Goal: Task Accomplishment & Management: Use online tool/utility

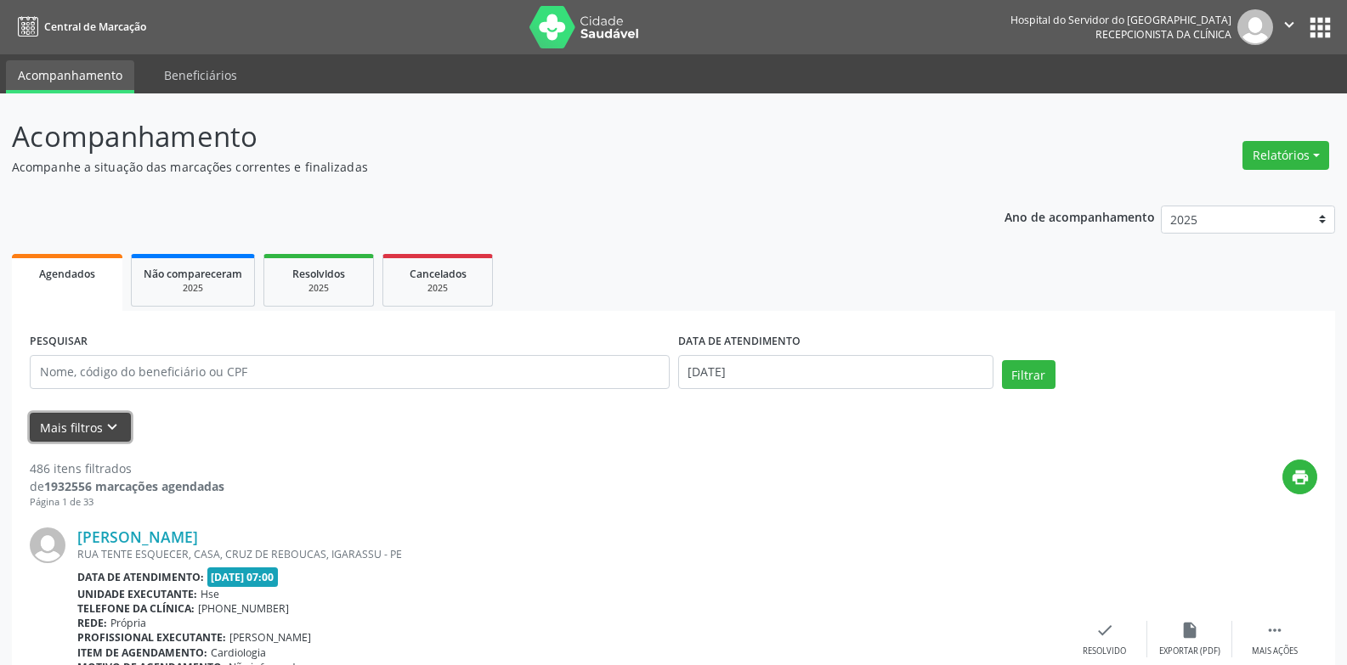
click at [82, 428] on button "Mais filtros keyboard_arrow_down" at bounding box center [80, 428] width 101 height 30
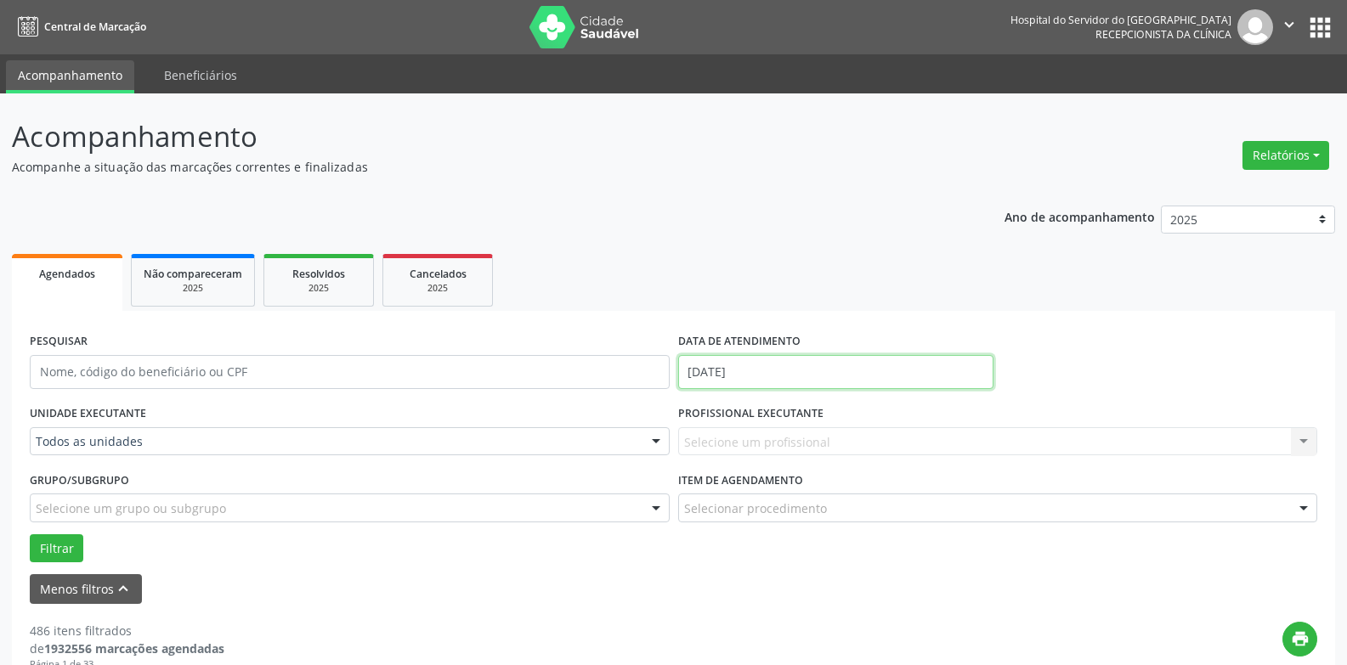
click at [794, 365] on input "[DATE]" at bounding box center [835, 372] width 315 height 34
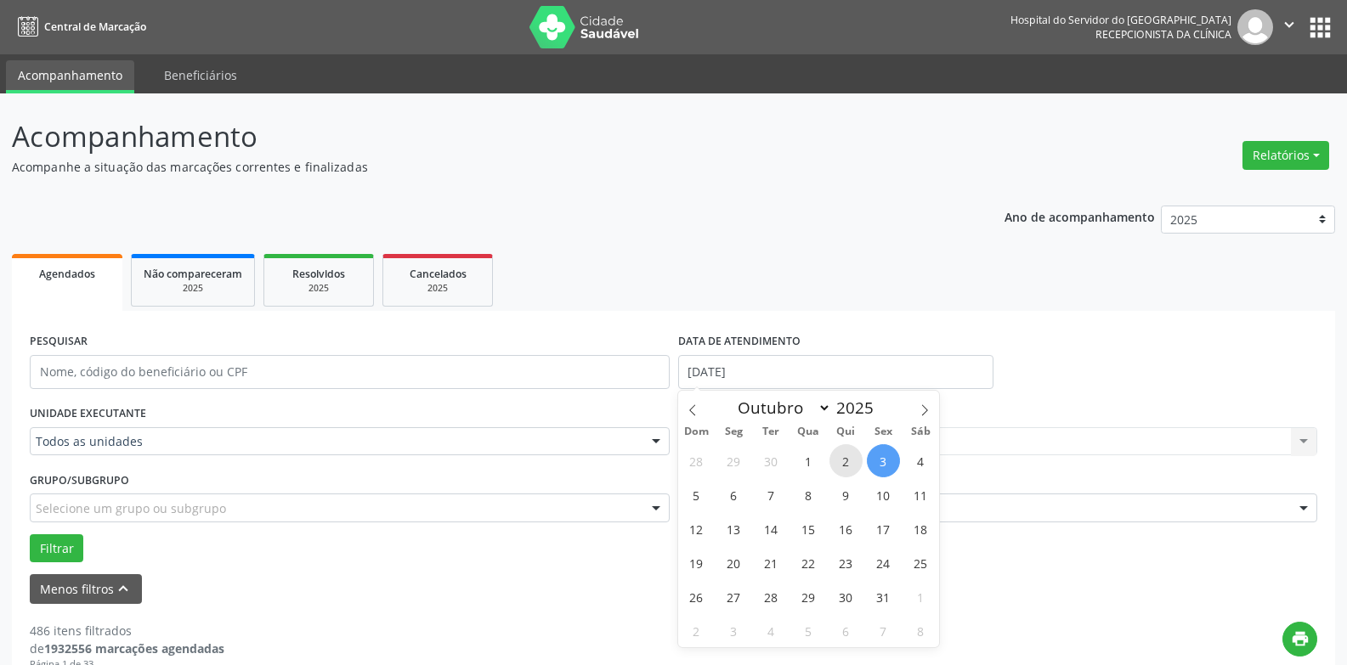
click at [848, 466] on span "2" at bounding box center [845, 460] width 33 height 33
type input "[DATE]"
click at [837, 467] on span "2" at bounding box center [845, 460] width 33 height 33
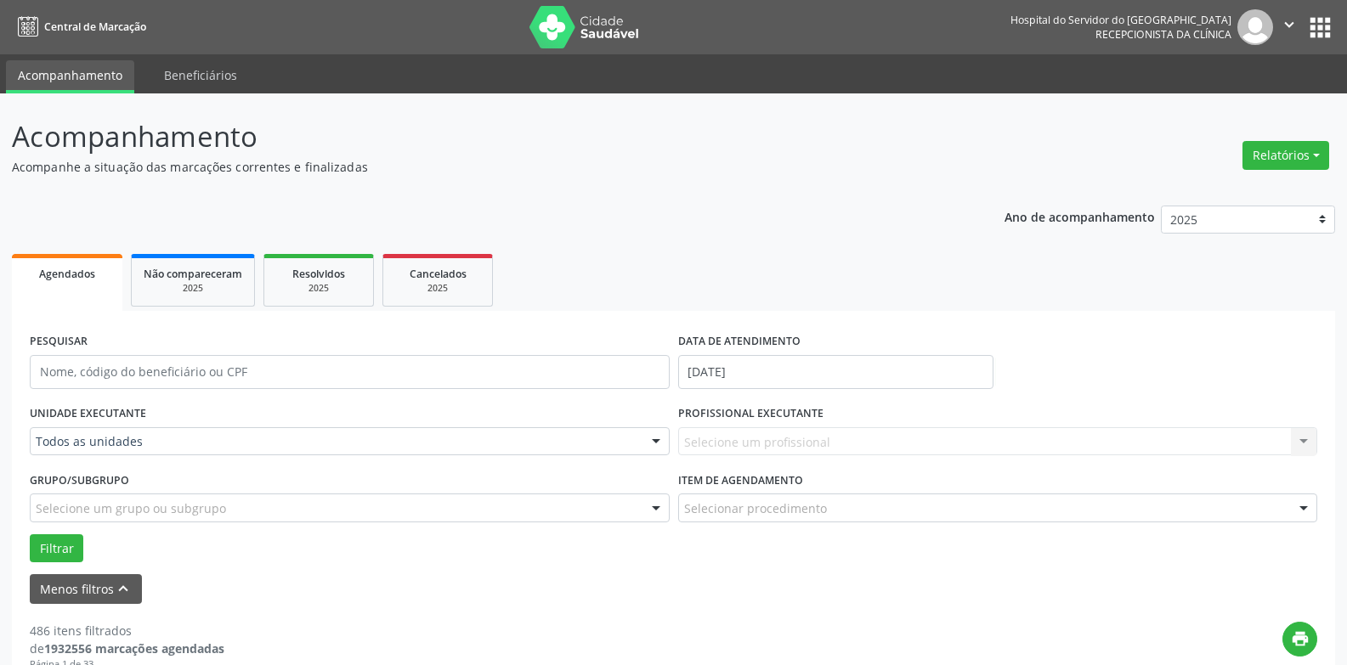
click at [535, 428] on div "Todos as unidades" at bounding box center [350, 441] width 640 height 29
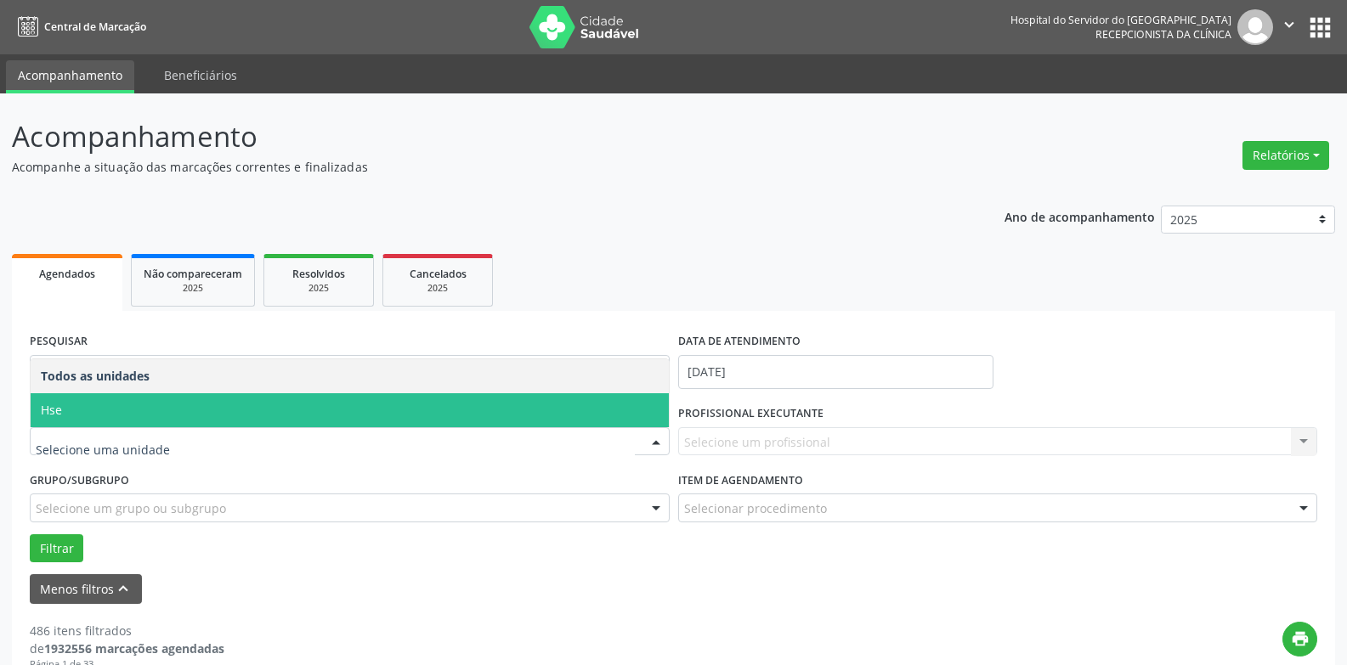
click at [489, 414] on span "Hse" at bounding box center [350, 410] width 638 height 34
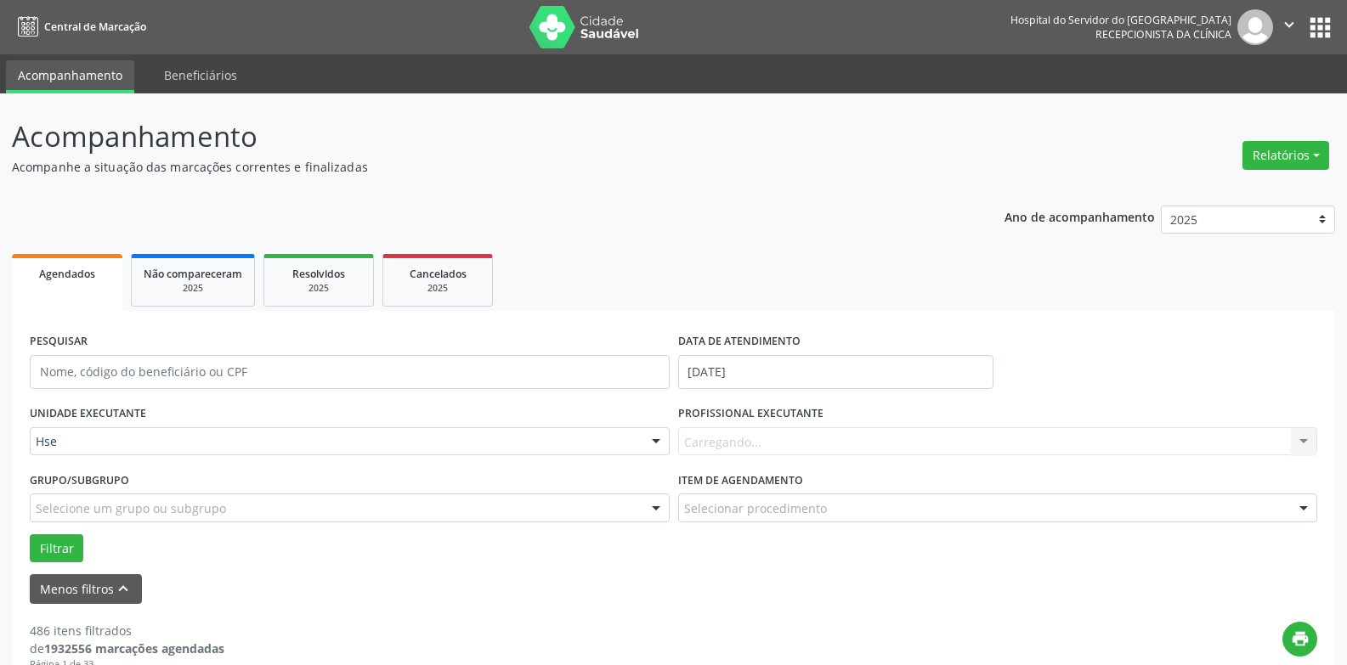
click at [738, 466] on div "PROFISSIONAL EXECUTANTE [GEOGRAPHIC_DATA]... Nenhum resultado encontrado para: …" at bounding box center [998, 434] width 648 height 66
click at [738, 466] on div "PROFISSIONAL EXECUTANTE Todos os profissionais Todos os profissionais [PERSON_N…" at bounding box center [998, 434] width 648 height 66
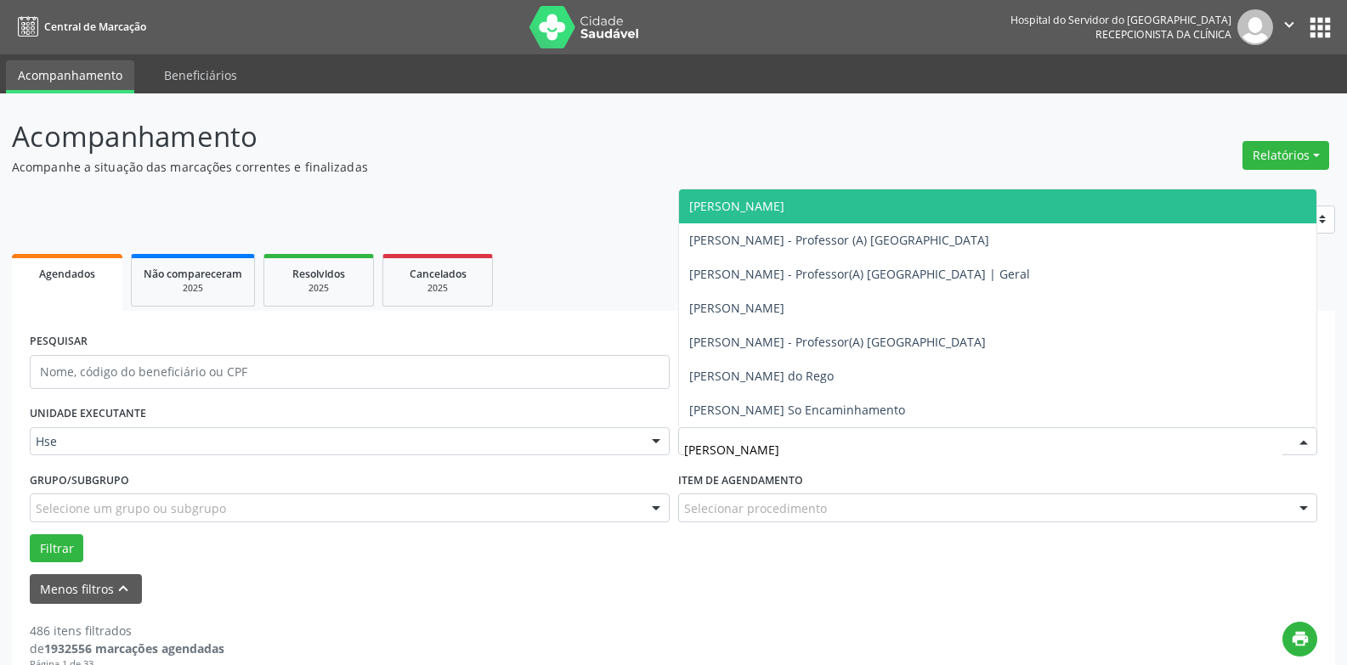
type input "[PERSON_NAME]"
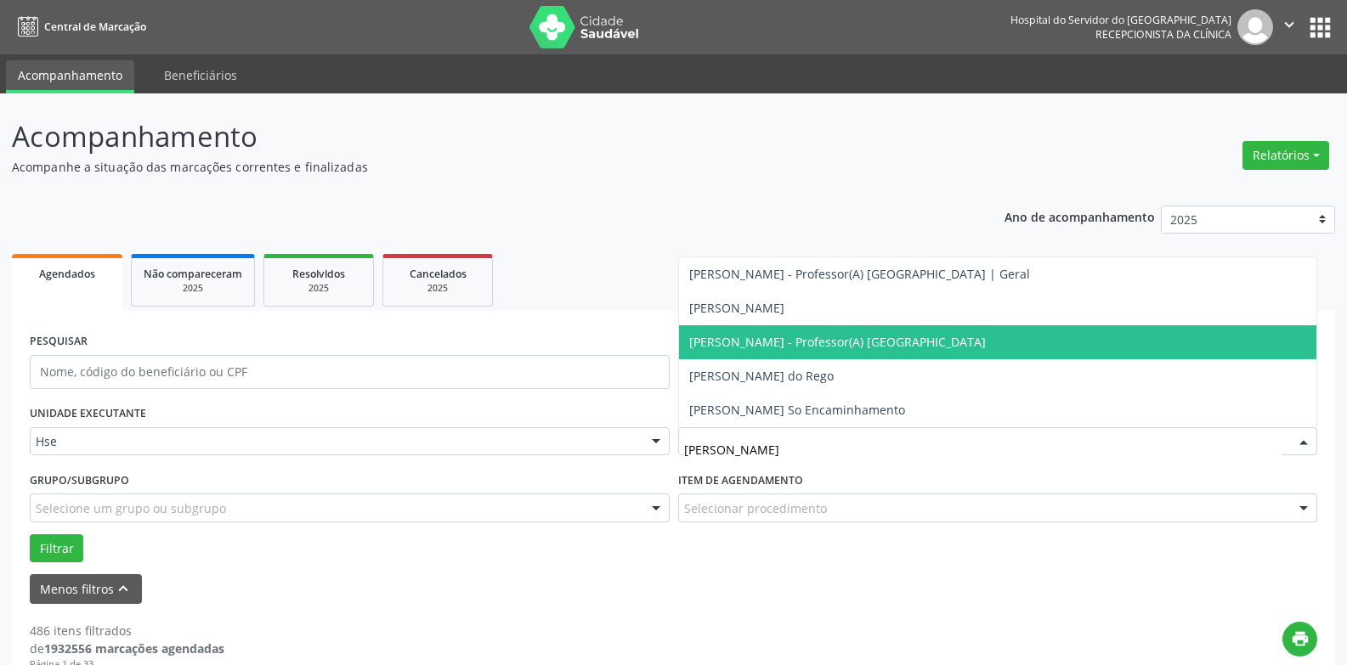
drag, startPoint x: 855, startPoint y: 348, endPoint x: 501, endPoint y: 423, distance: 362.3
click at [855, 348] on span "[PERSON_NAME] - Professor(A) [GEOGRAPHIC_DATA]" at bounding box center [837, 342] width 297 height 16
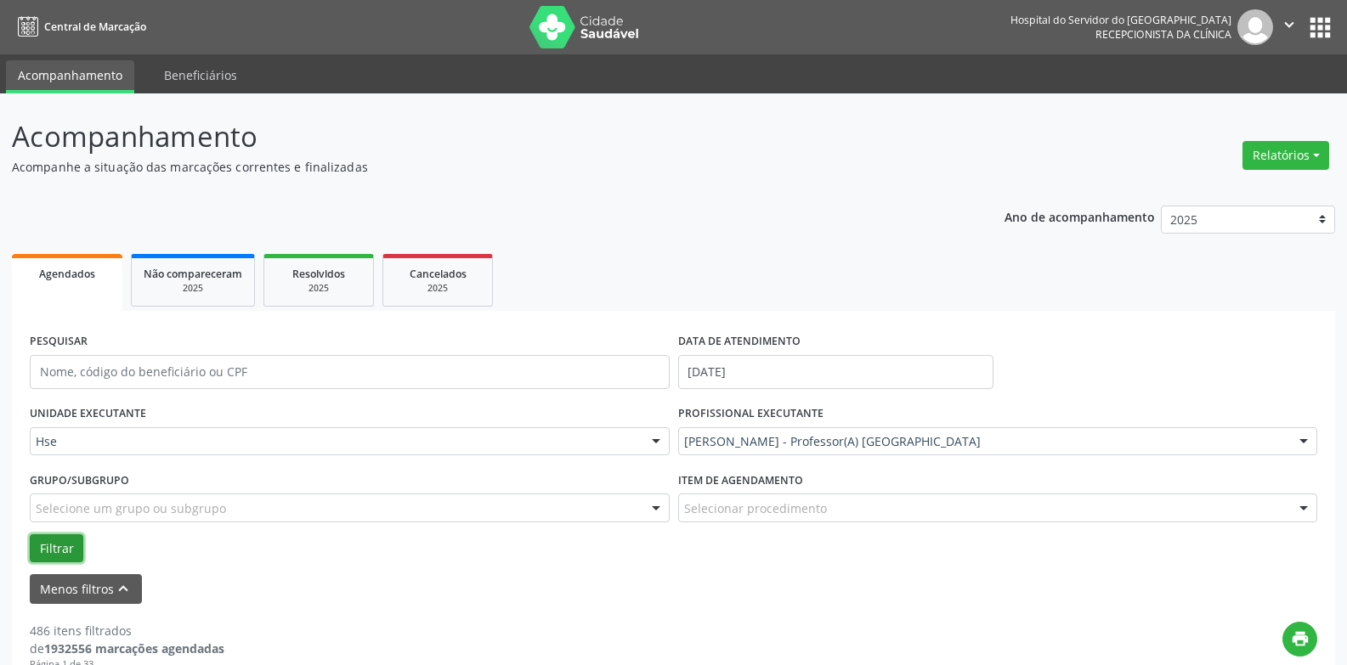
click at [59, 548] on button "Filtrar" at bounding box center [57, 549] width 54 height 29
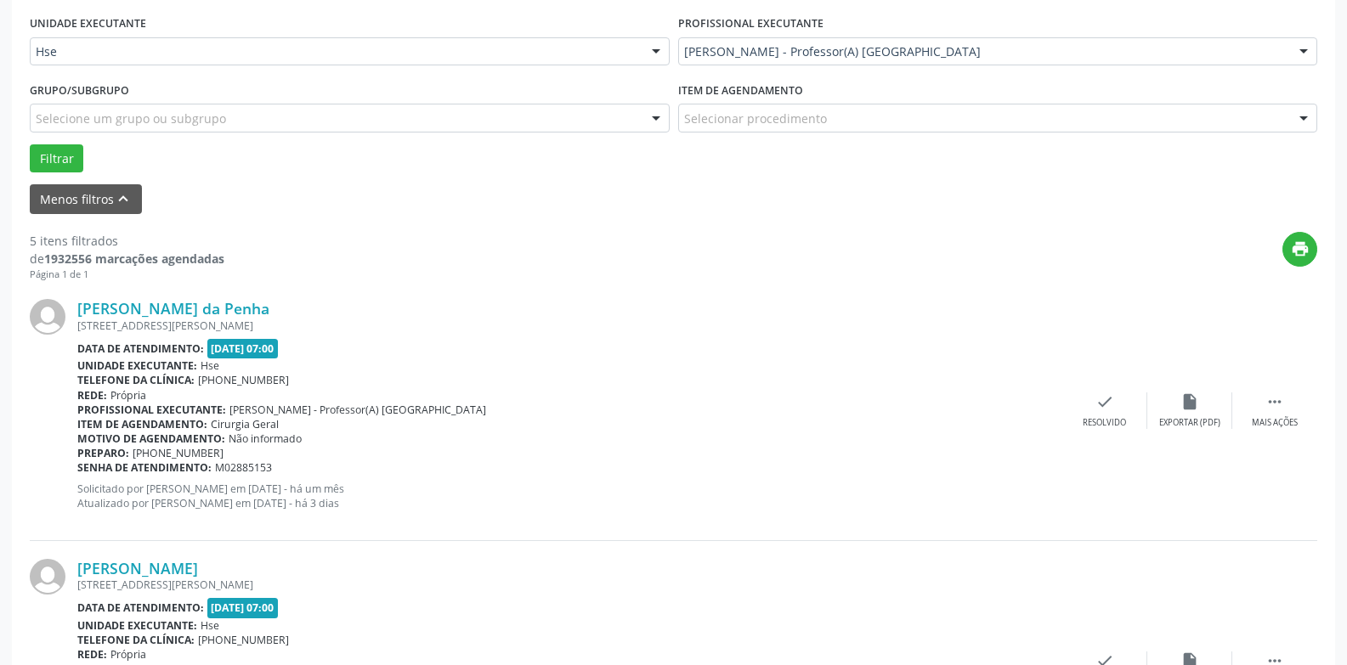
scroll to position [425, 0]
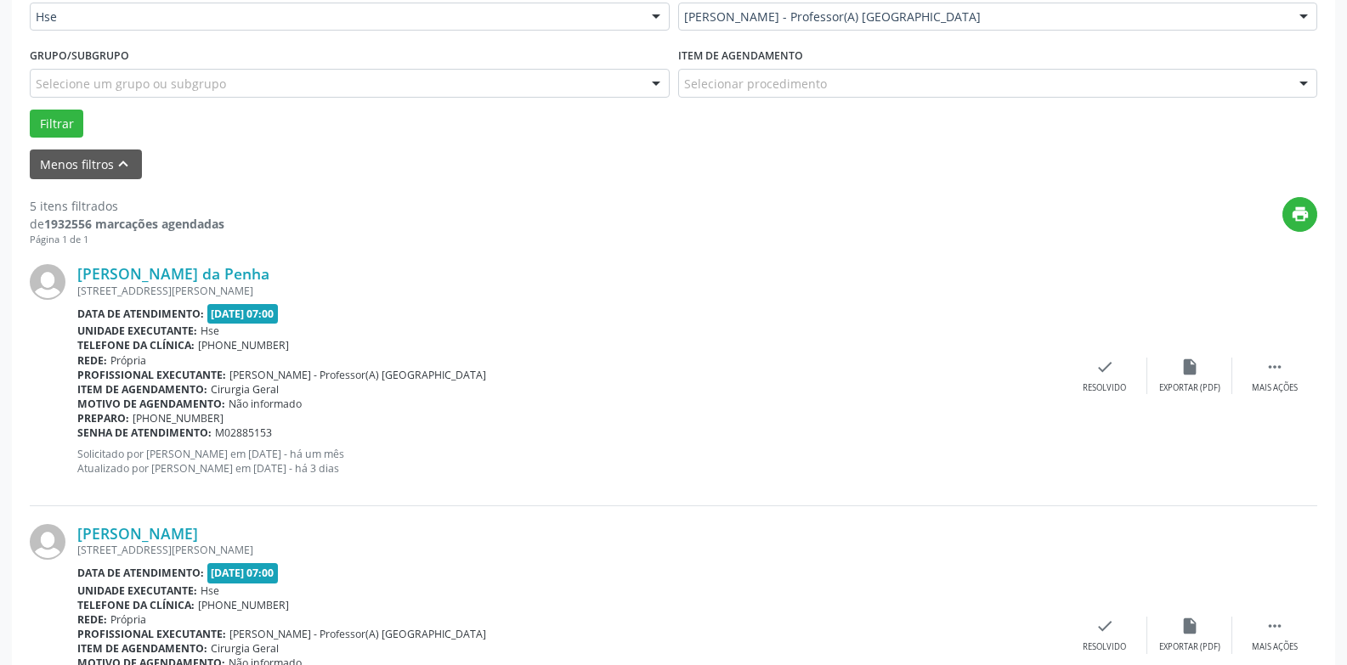
drag, startPoint x: 1274, startPoint y: 373, endPoint x: 902, endPoint y: 436, distance: 377.5
click at [902, 436] on div "Senha de atendimento: M02885153" at bounding box center [569, 433] width 985 height 14
click at [1268, 375] on icon "" at bounding box center [1274, 367] width 19 height 19
click at [1216, 381] on div "alarm_off Não compareceu" at bounding box center [1189, 376] width 85 height 37
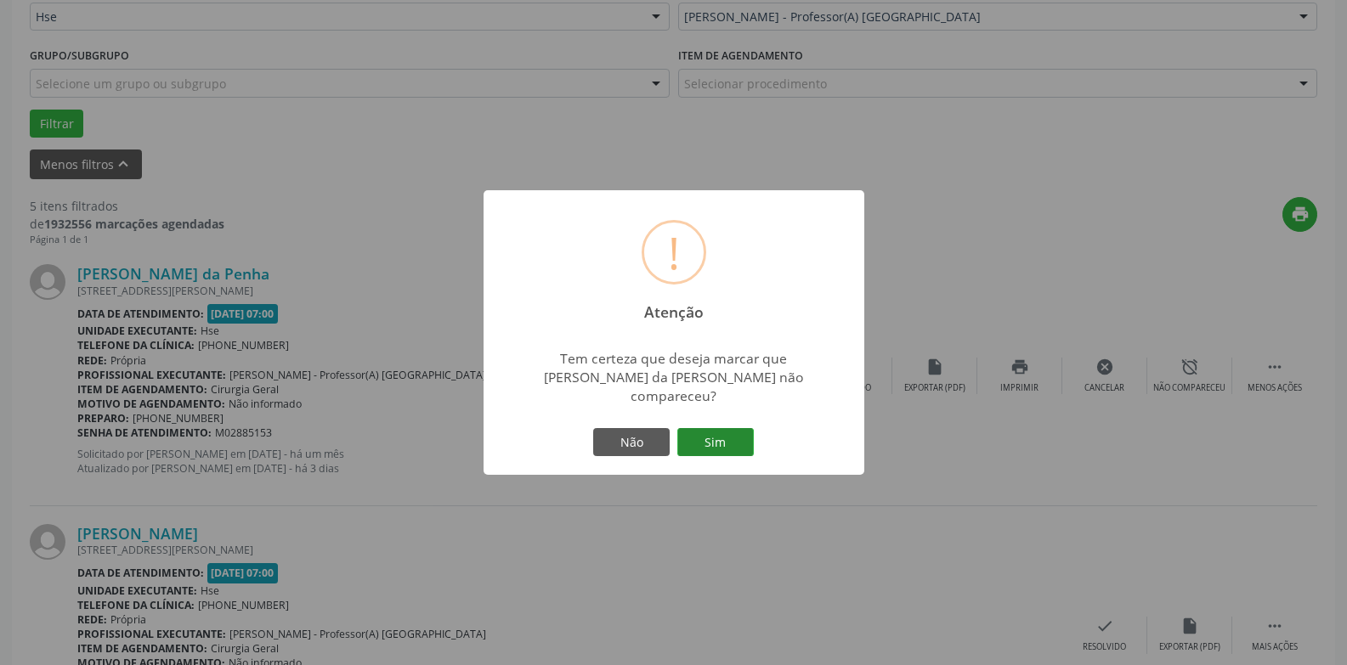
click at [702, 428] on button "Sim" at bounding box center [715, 442] width 76 height 29
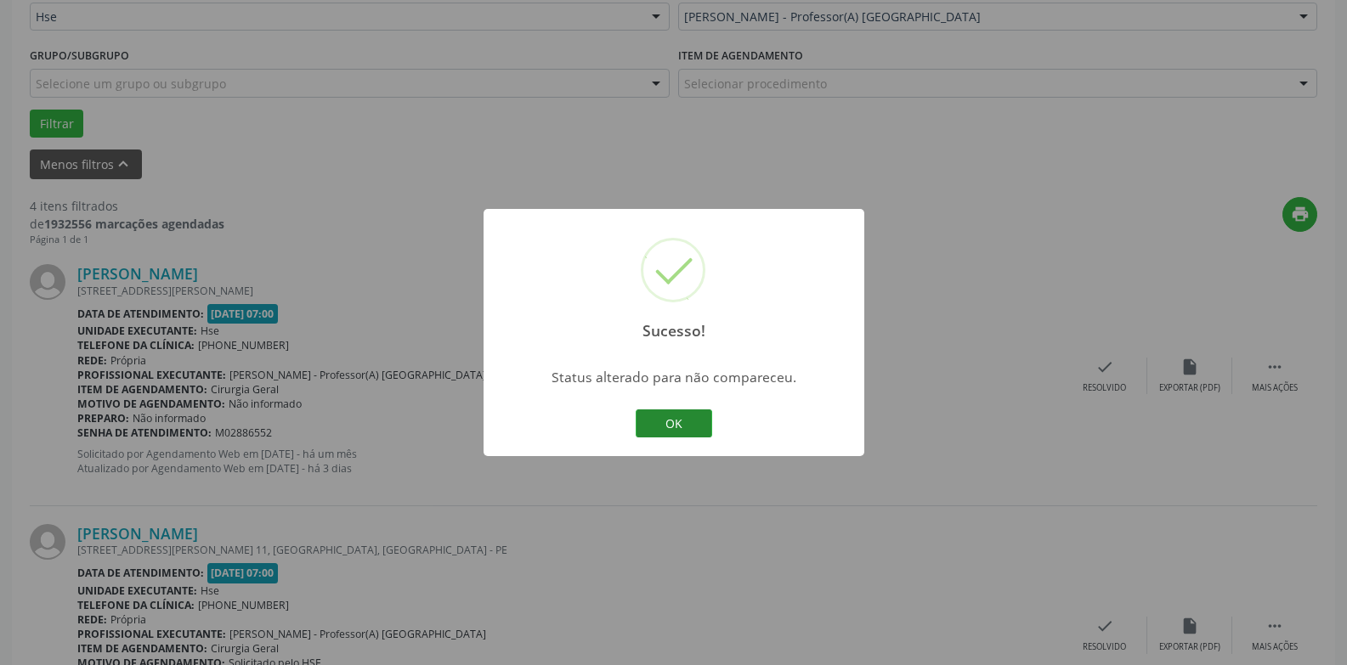
click at [699, 420] on button "OK" at bounding box center [674, 424] width 76 height 29
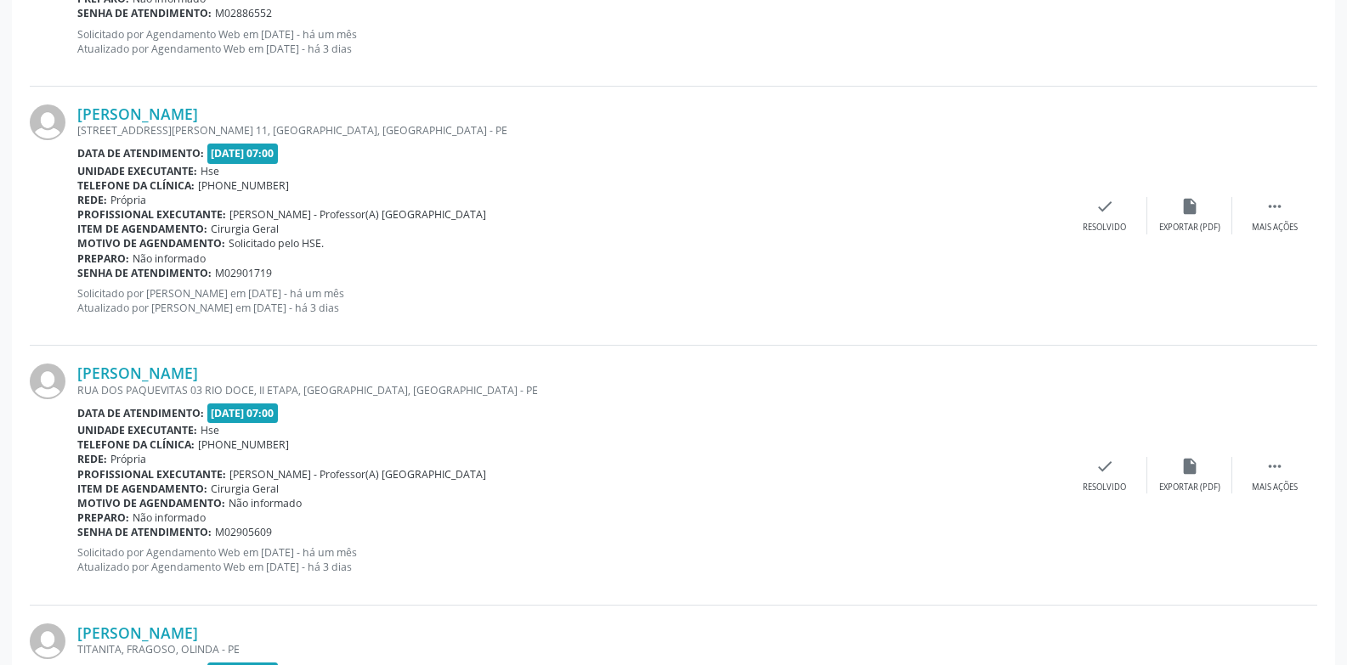
scroll to position [850, 0]
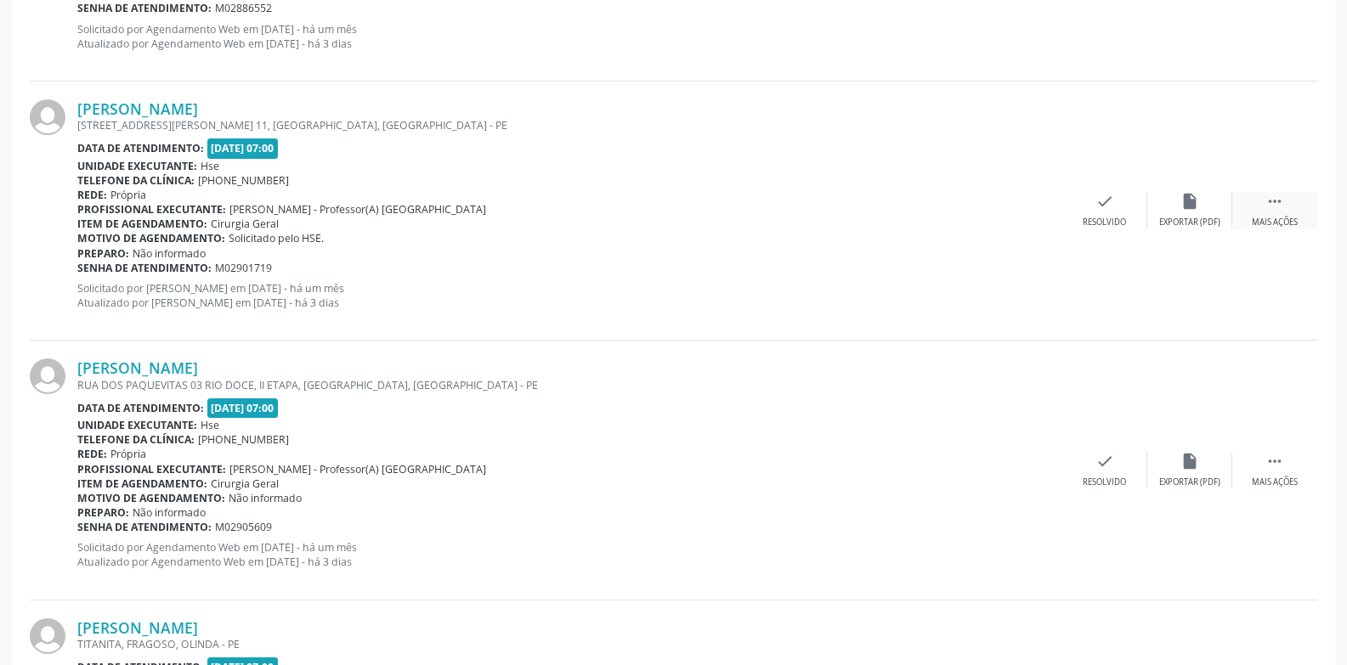
click at [1294, 221] on div "Mais ações" at bounding box center [1275, 223] width 46 height 12
click at [1205, 220] on div "Não compareceu" at bounding box center [1189, 223] width 72 height 12
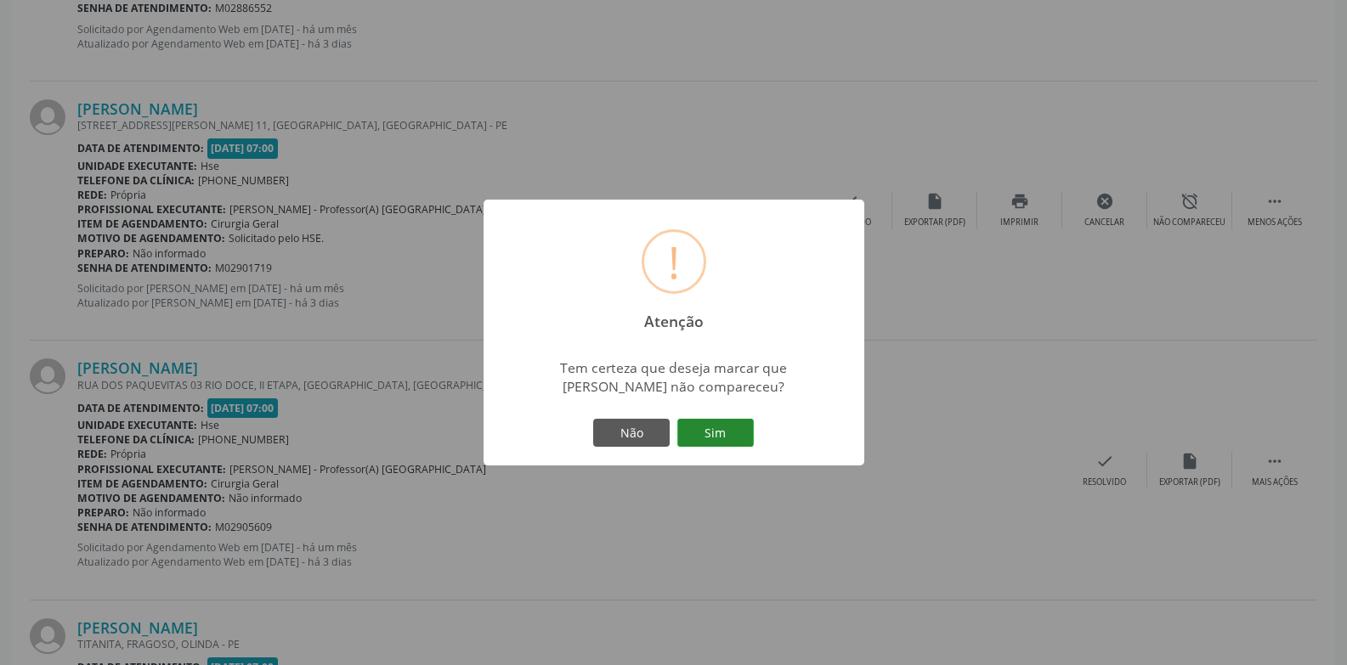
click at [732, 421] on button "Sim" at bounding box center [715, 433] width 76 height 29
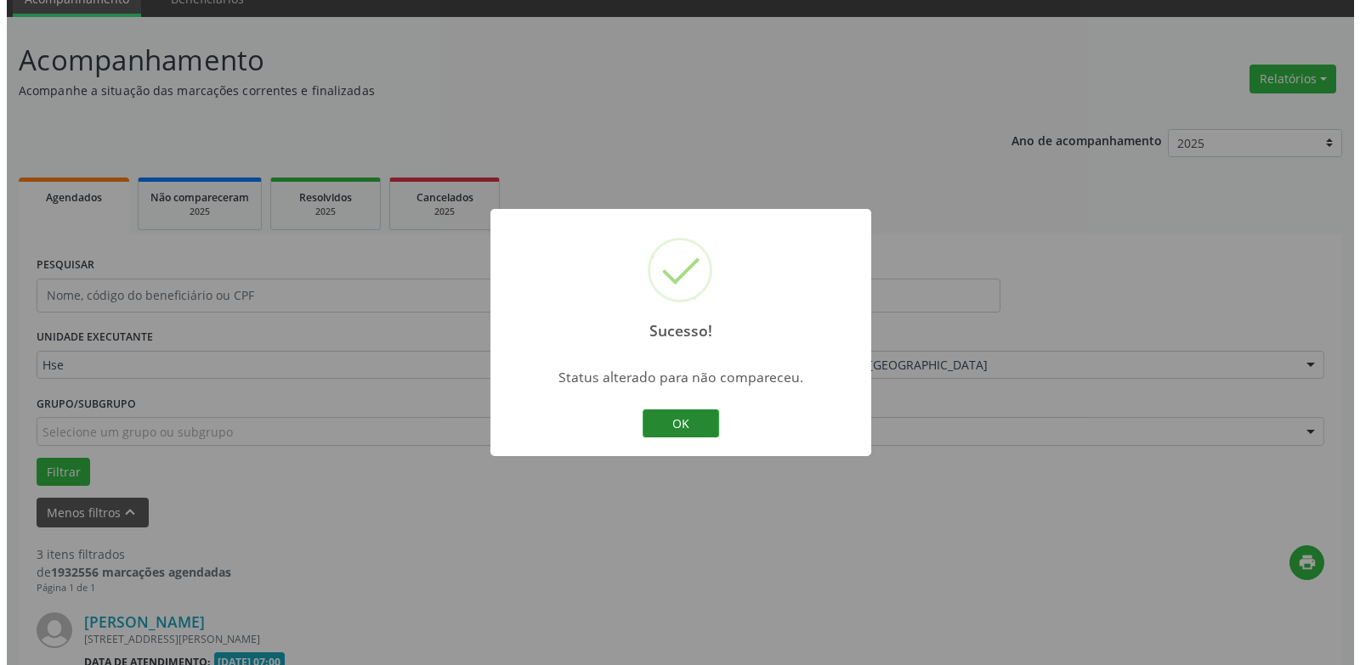
scroll to position [814, 0]
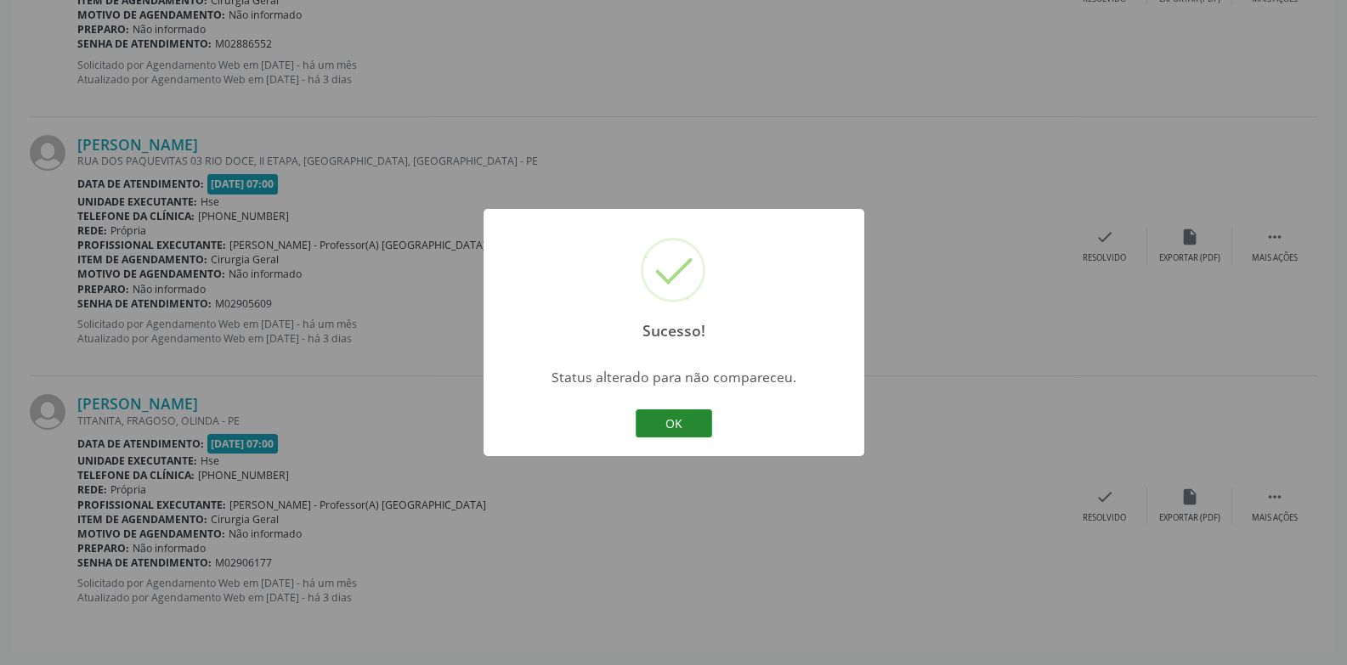
click at [682, 419] on button "OK" at bounding box center [674, 424] width 76 height 29
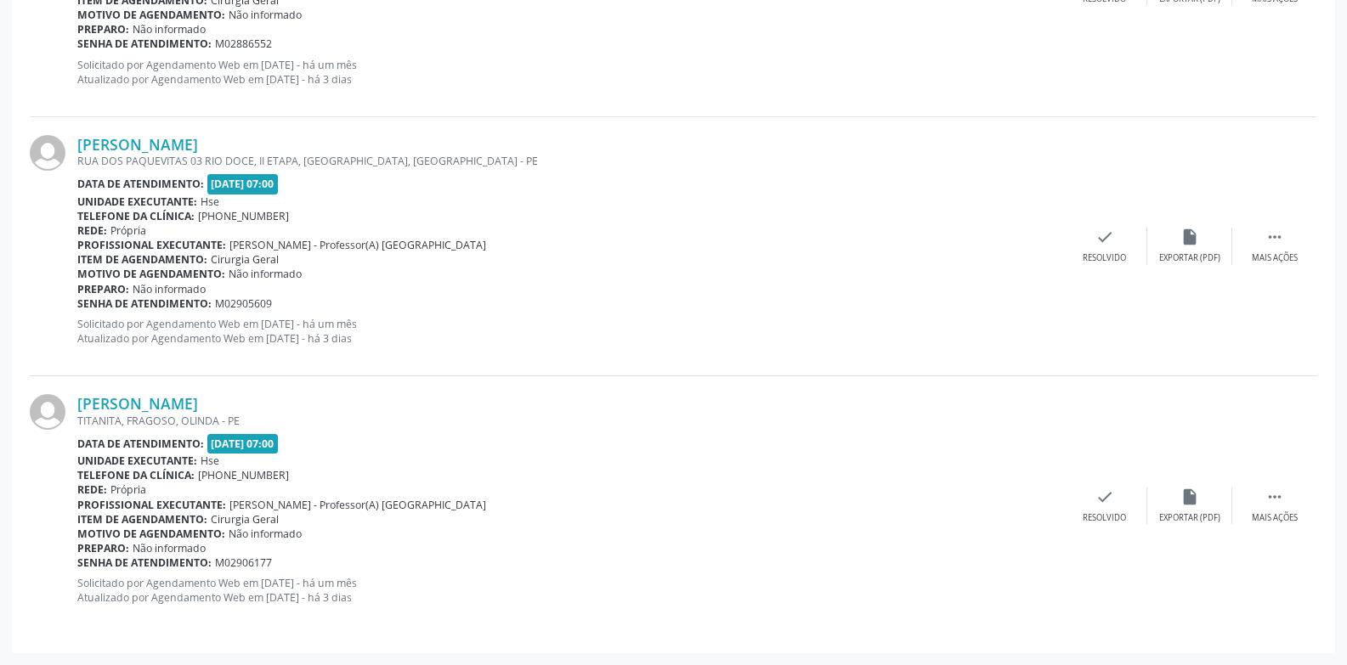
click at [1135, 528] on div "[PERSON_NAME] TITANITA, [GEOGRAPHIC_DATA], OLINDA - PE Data de atendimento: [DA…" at bounding box center [673, 505] width 1287 height 258
click at [1116, 501] on div "check Resolvido" at bounding box center [1104, 506] width 85 height 37
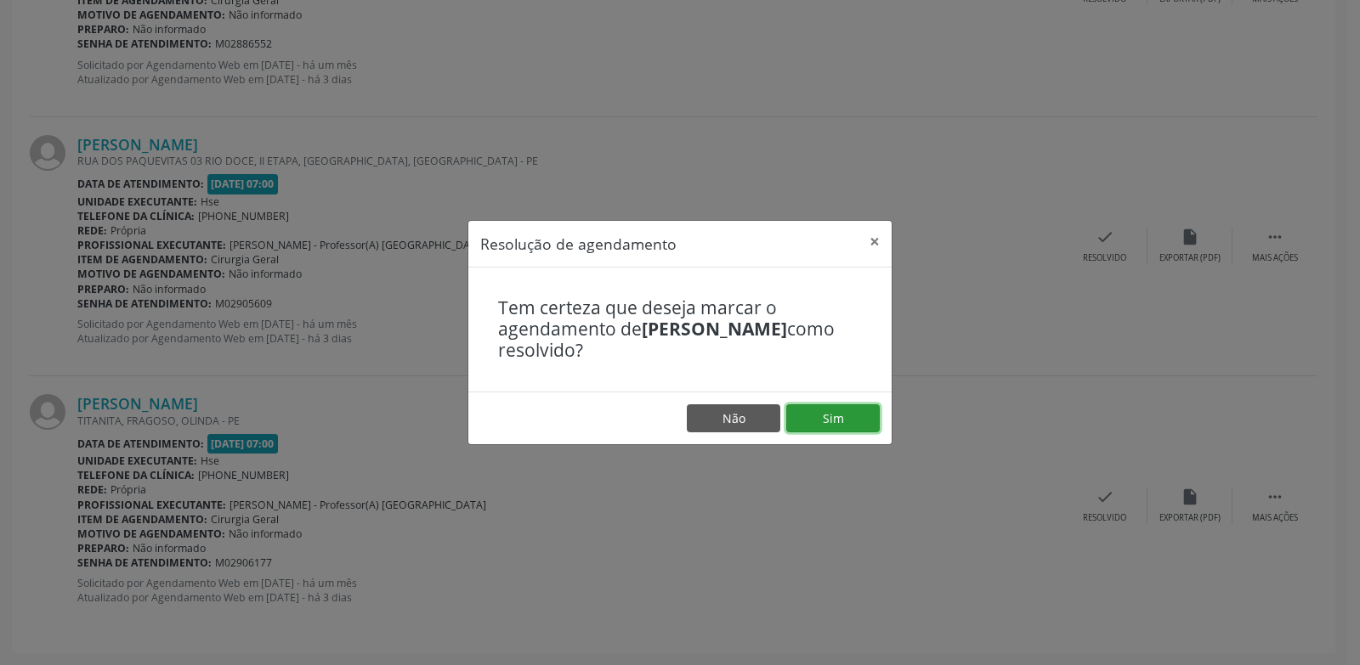
click at [838, 410] on button "Sim" at bounding box center [832, 419] width 93 height 29
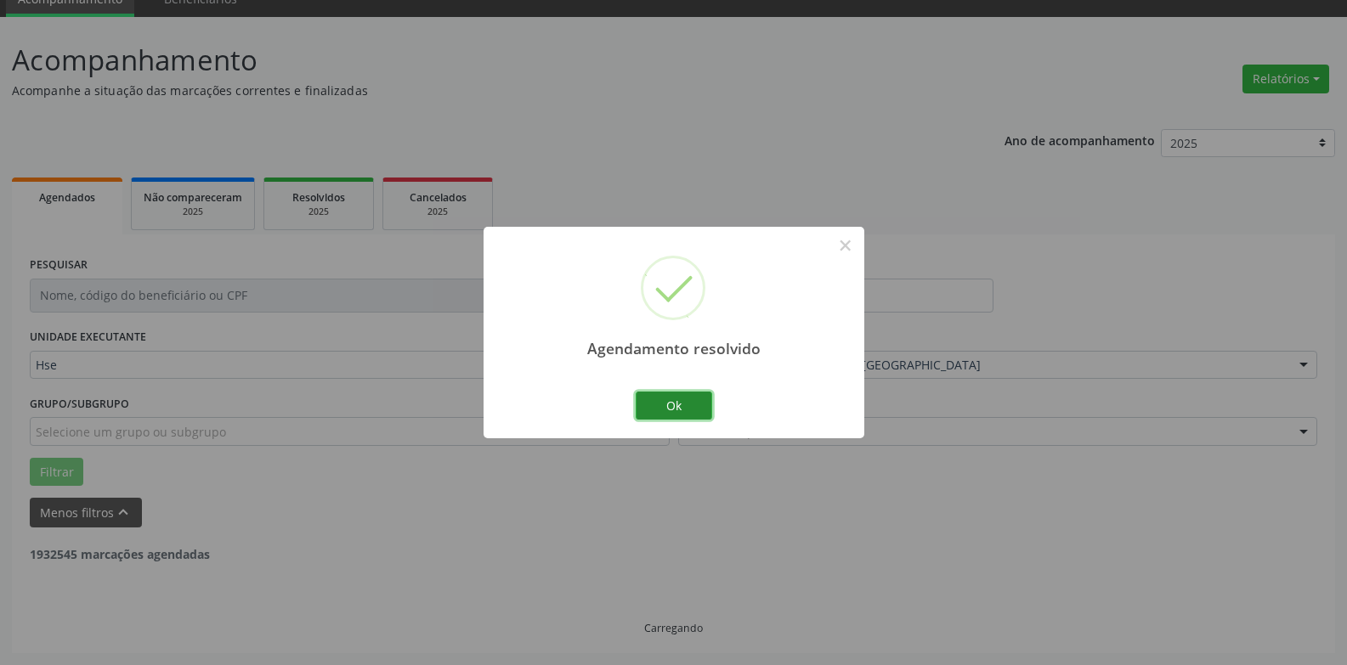
click at [689, 410] on button "Ok" at bounding box center [674, 406] width 76 height 29
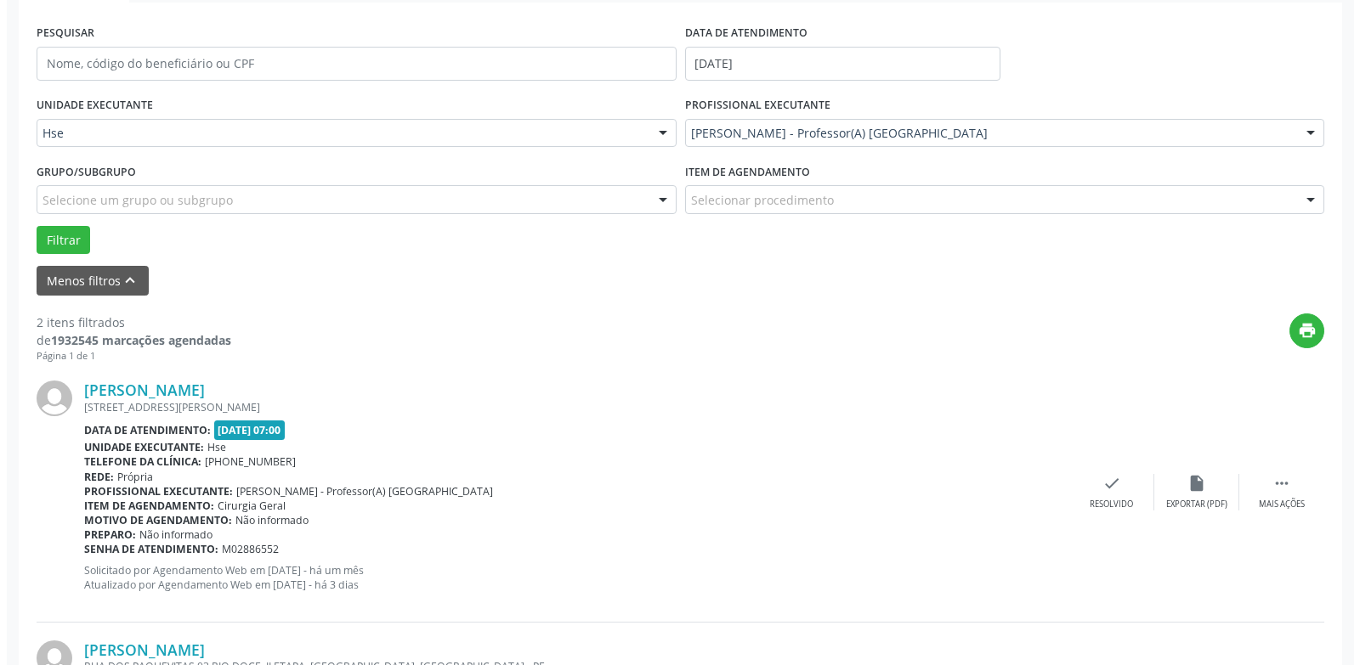
scroll to position [331, 0]
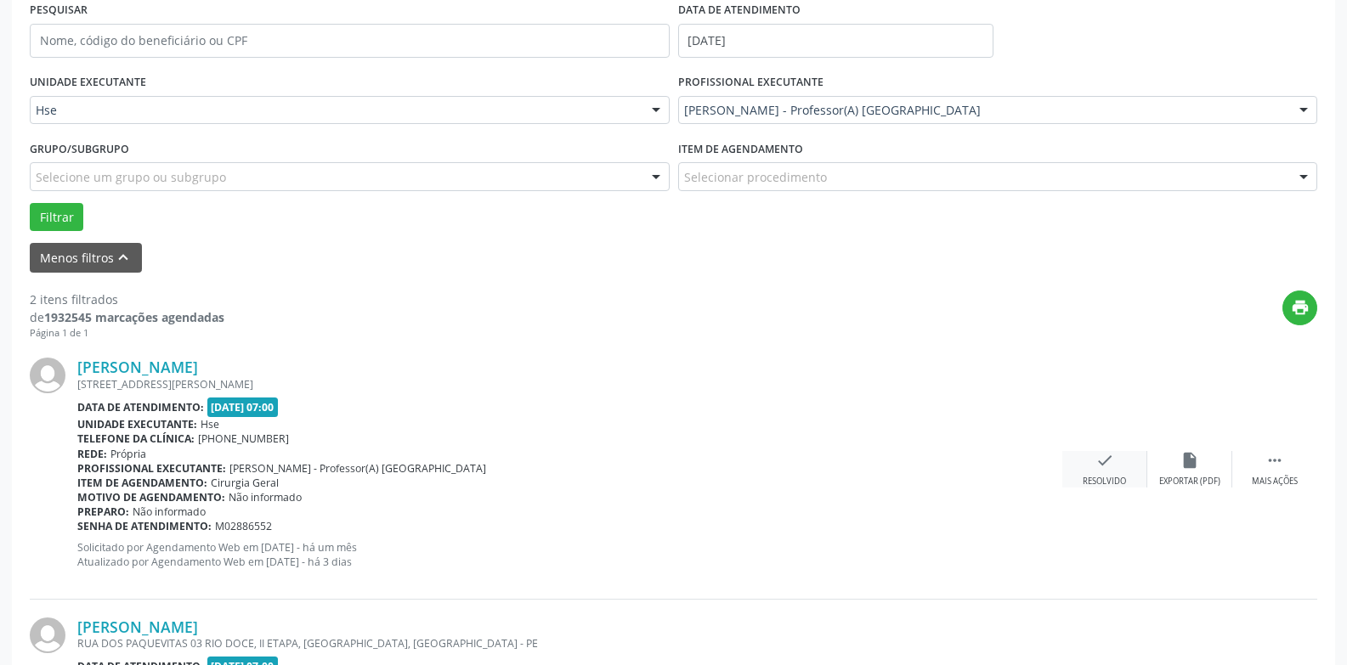
click at [1113, 463] on icon "check" at bounding box center [1104, 460] width 19 height 19
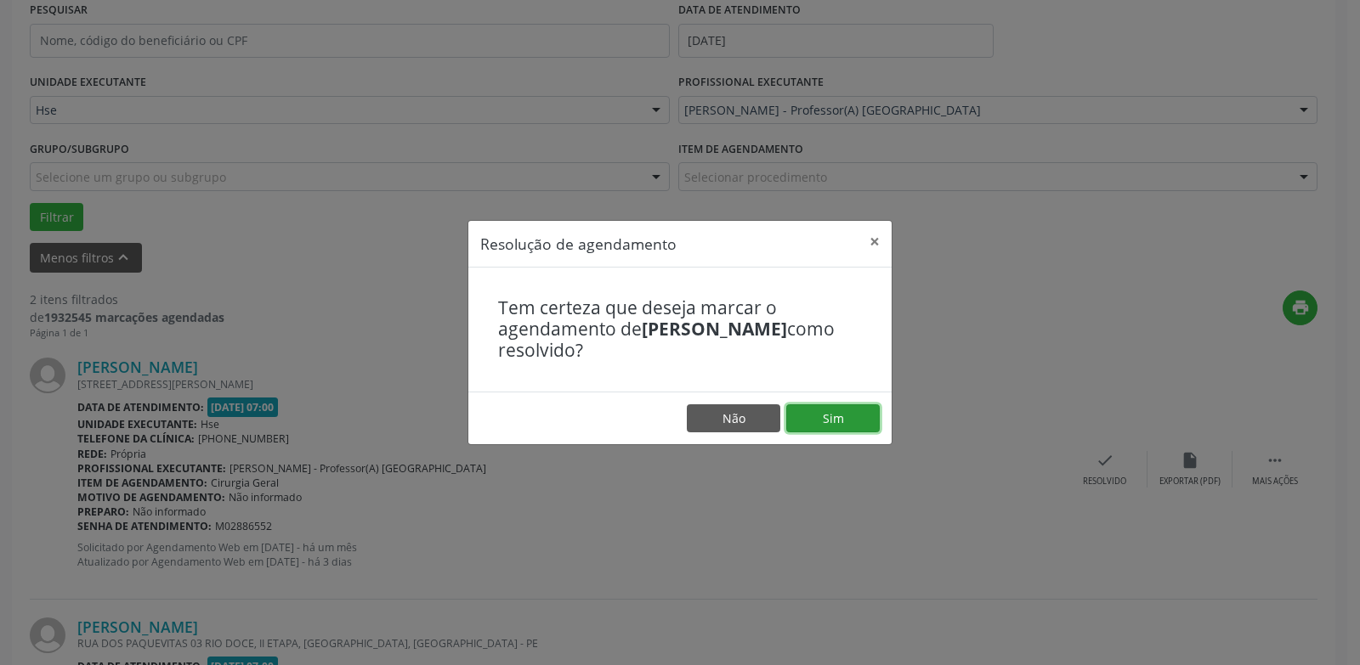
click at [864, 419] on button "Sim" at bounding box center [832, 419] width 93 height 29
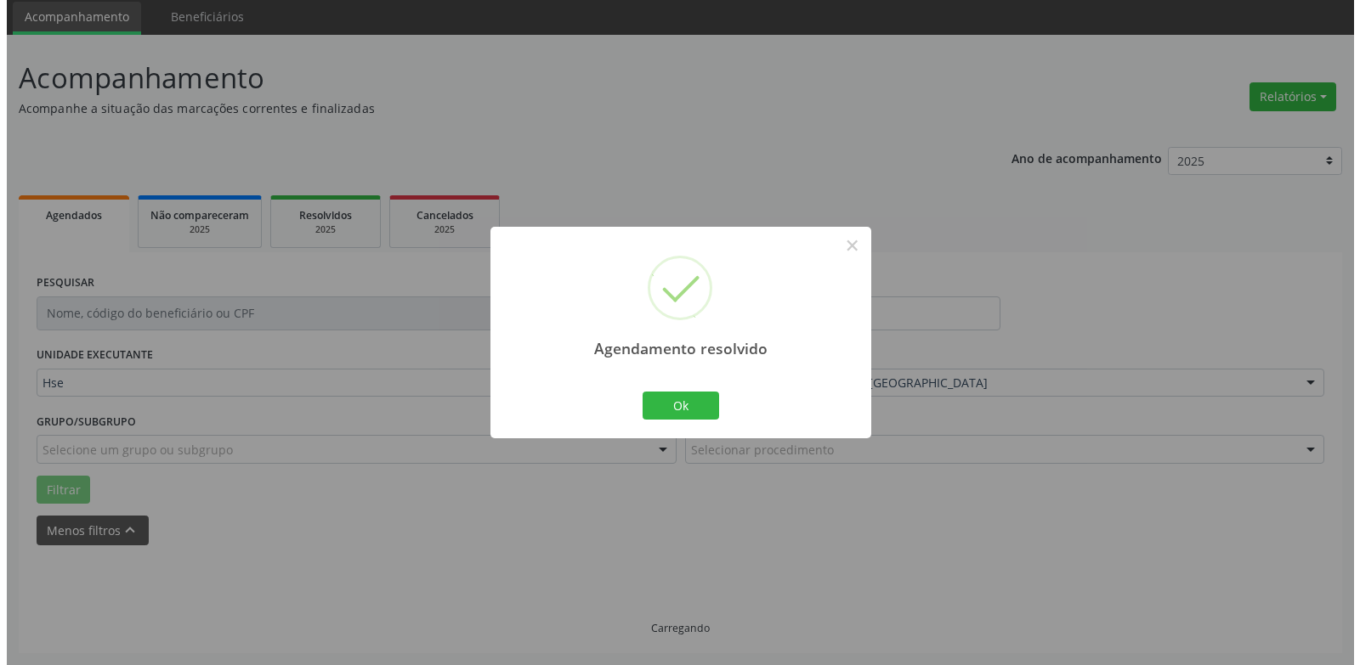
scroll to position [295, 0]
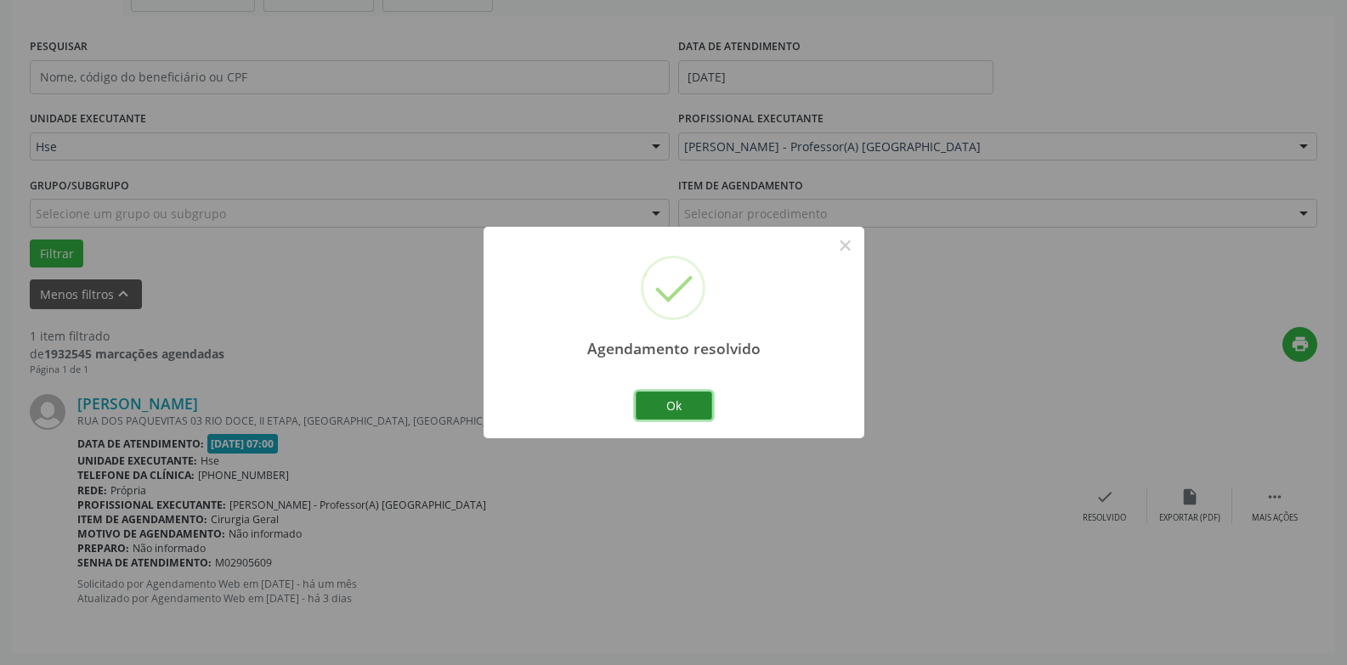
click at [696, 405] on button "Ok" at bounding box center [674, 406] width 76 height 29
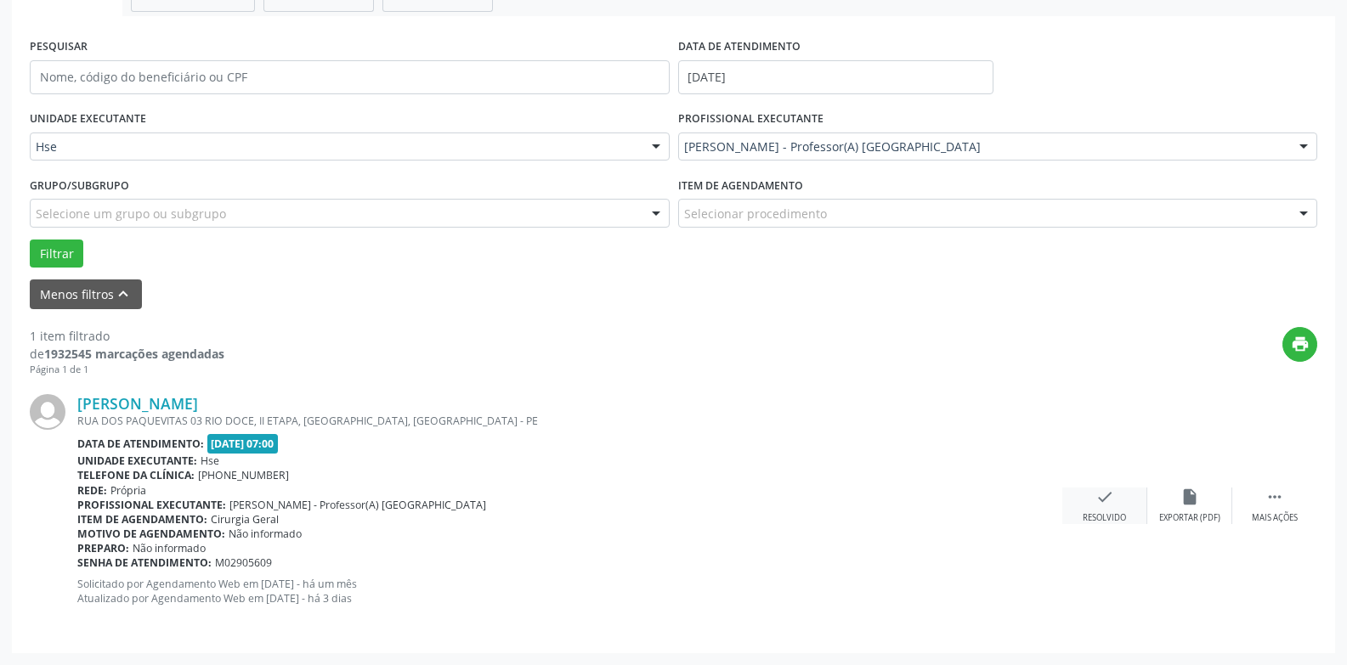
click at [1134, 523] on div "check Resolvido" at bounding box center [1104, 506] width 85 height 37
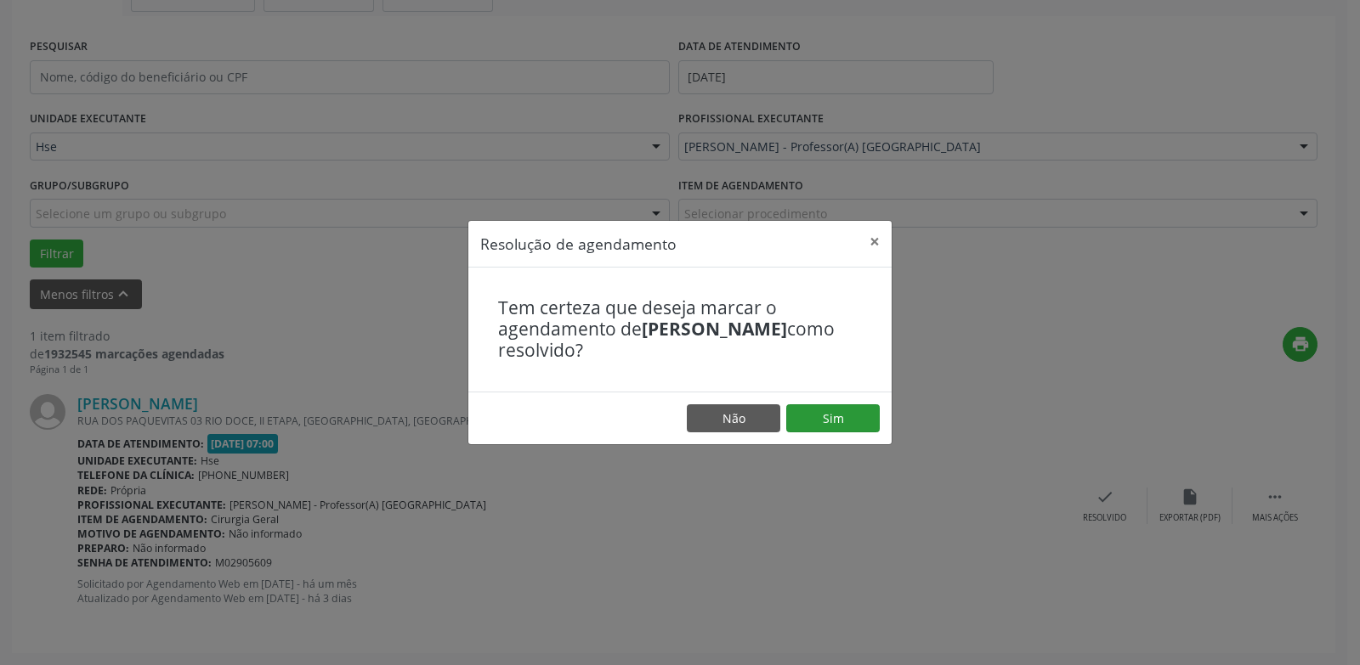
drag, startPoint x: 816, startPoint y: 403, endPoint x: 824, endPoint y: 422, distance: 21.3
click at [816, 407] on footer "Não Sim" at bounding box center [679, 419] width 423 height 54
click at [824, 422] on button "Sim" at bounding box center [832, 419] width 93 height 29
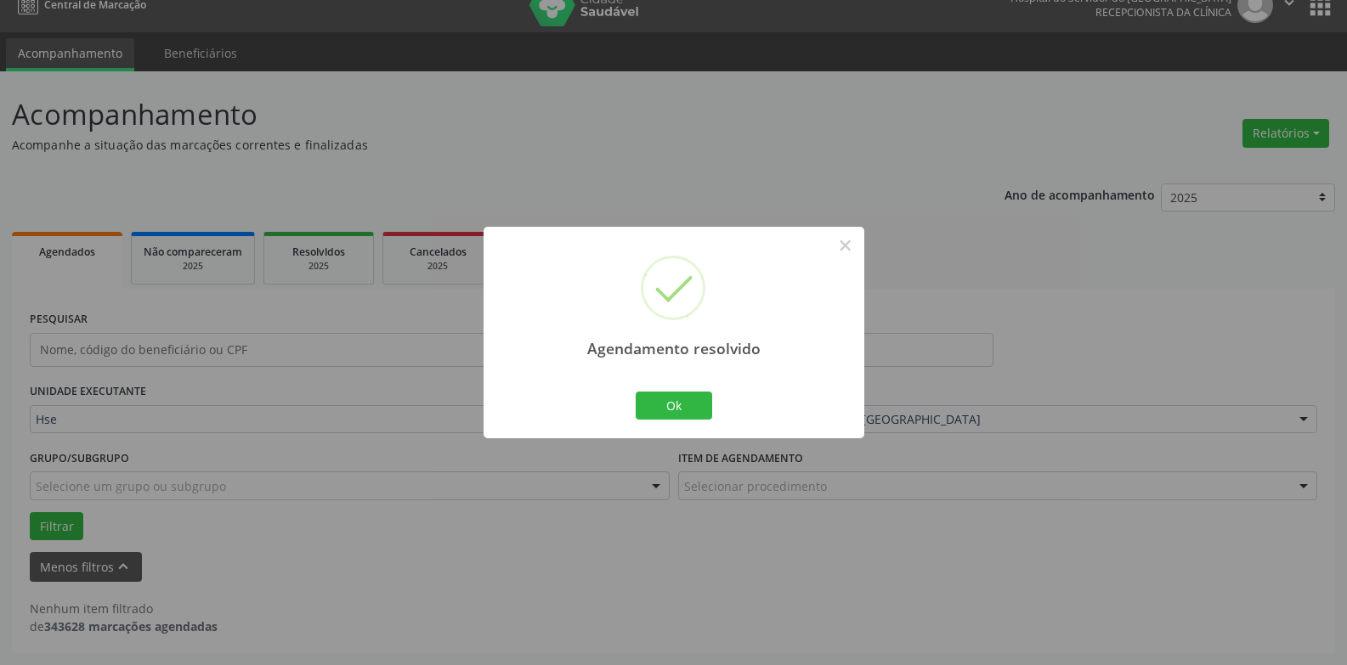
scroll to position [22, 0]
click at [676, 393] on button "Ok" at bounding box center [674, 406] width 76 height 29
